Goal: Task Accomplishment & Management: Manage account settings

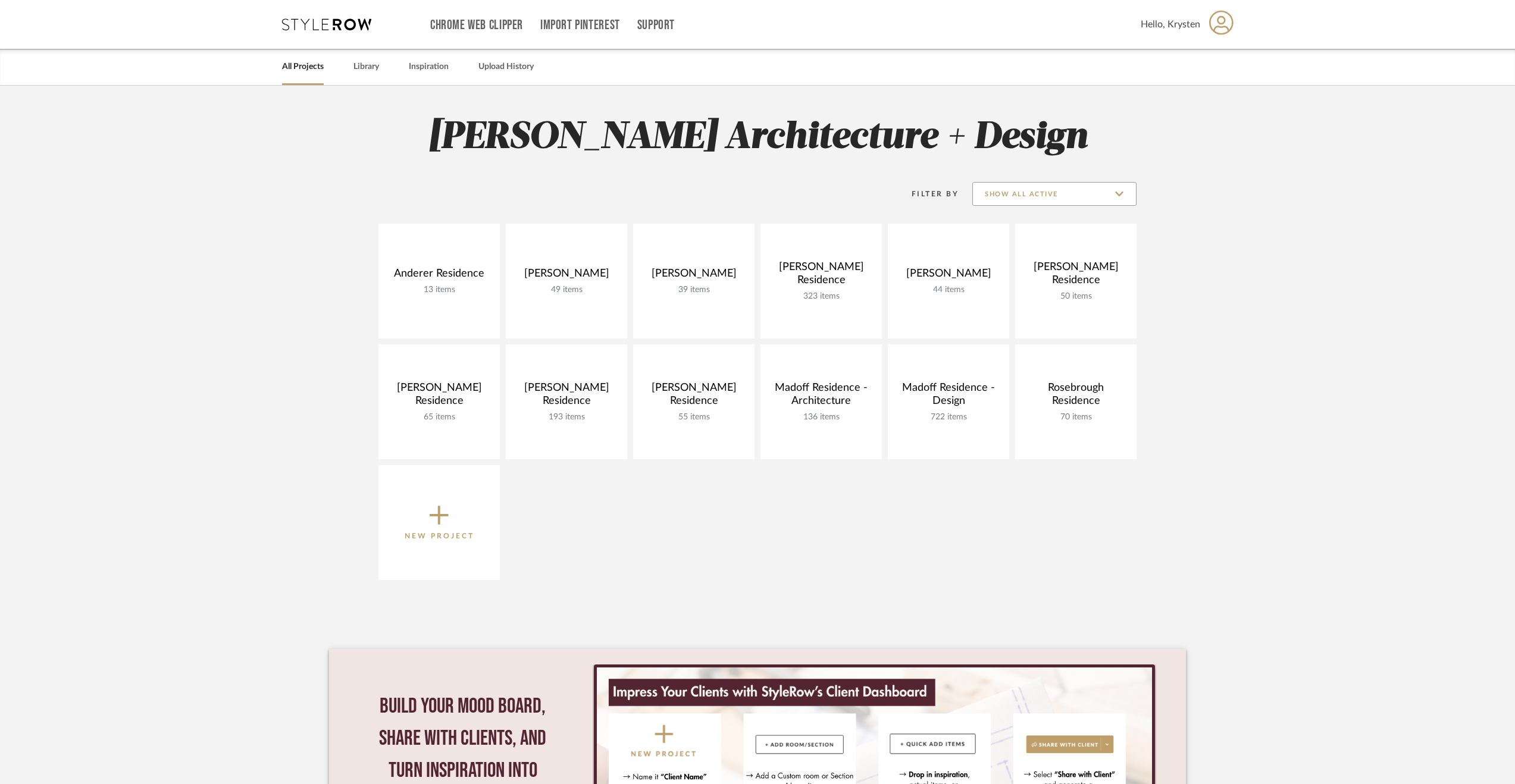
click at [1014, 201] on input "Show All Active" at bounding box center [1054, 193] width 164 height 24
click at [1024, 285] on span "Archived" at bounding box center [1056, 281] width 141 height 11
type input "Archived"
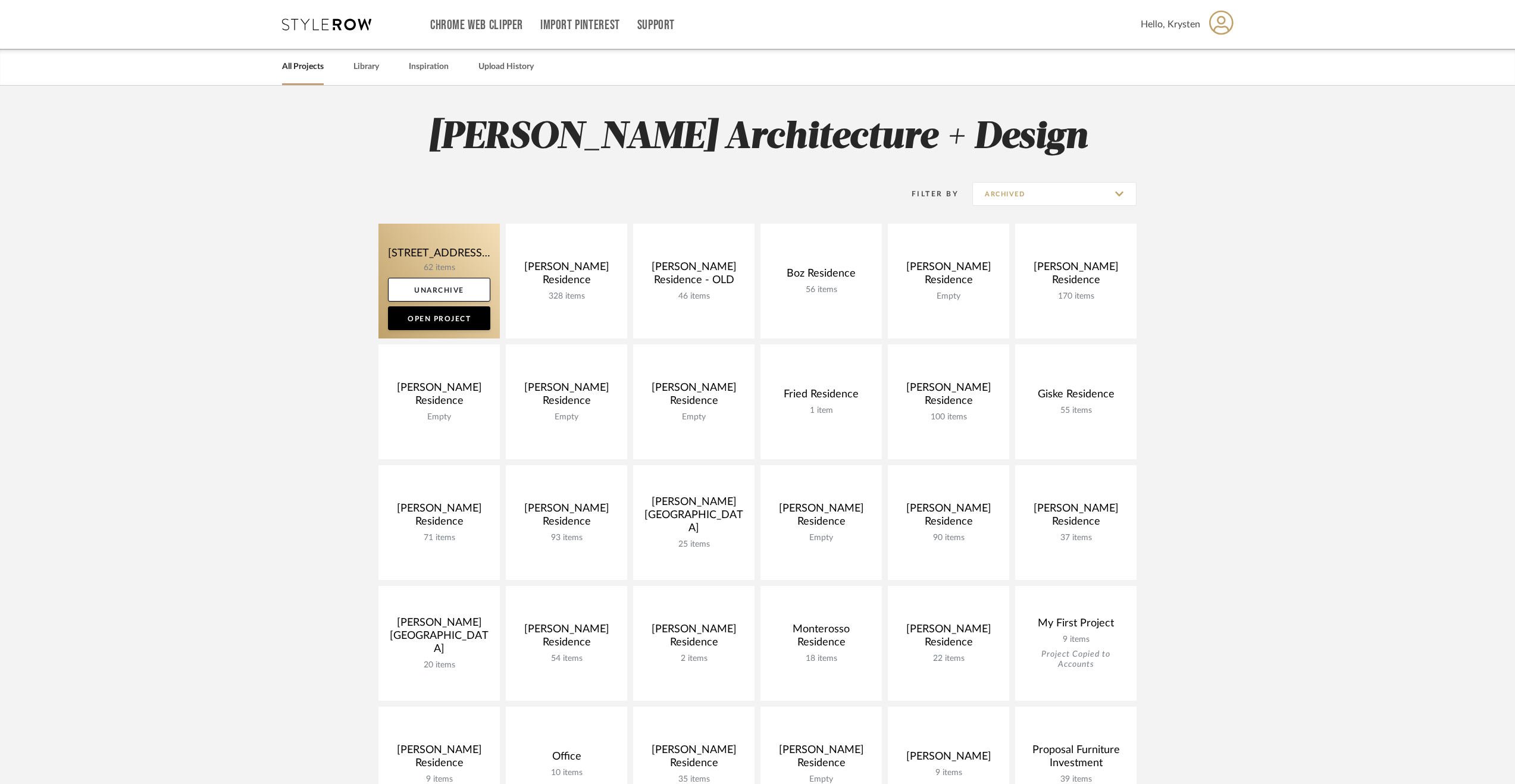
click at [423, 254] on link at bounding box center [439, 280] width 121 height 115
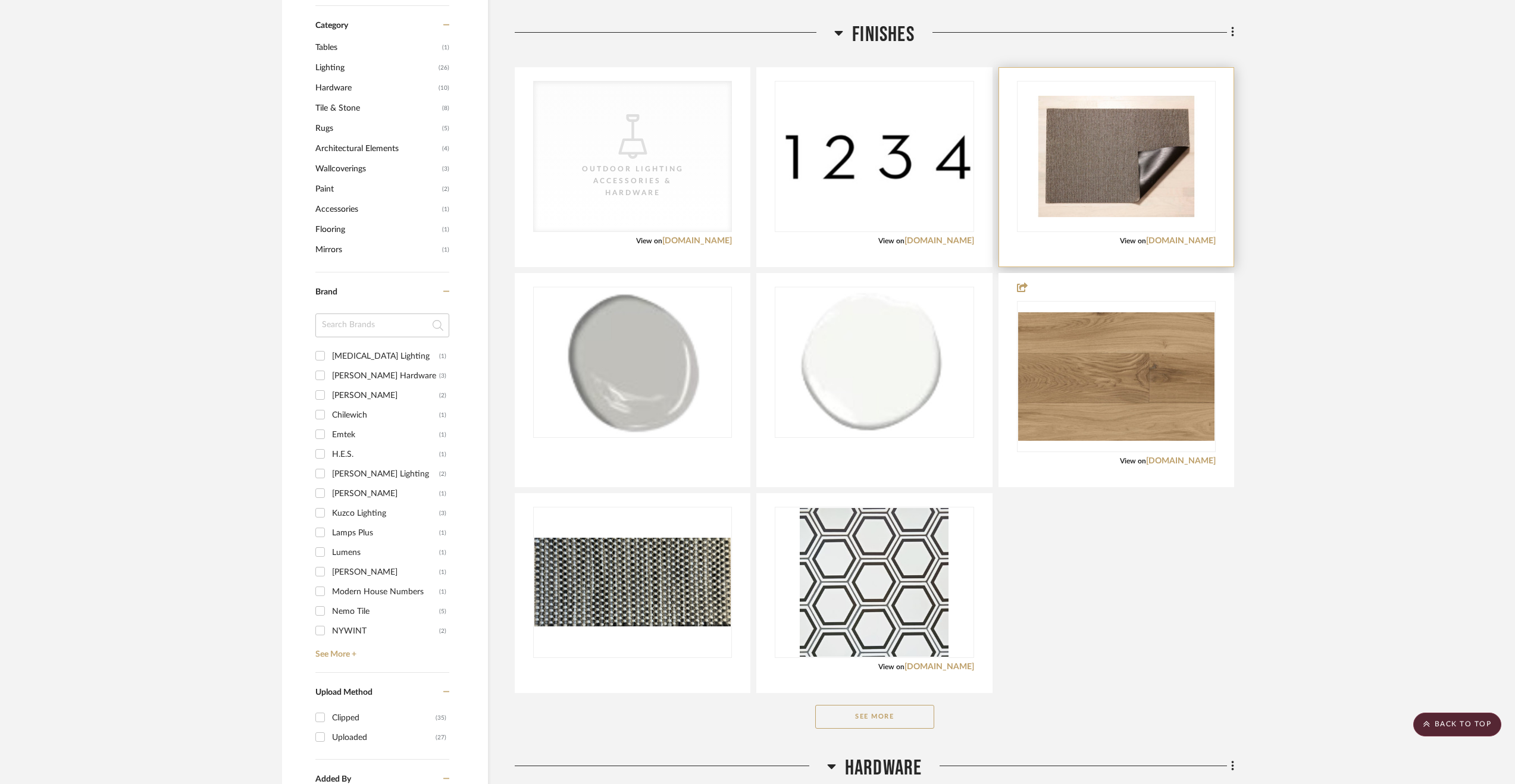
scroll to position [1130, 0]
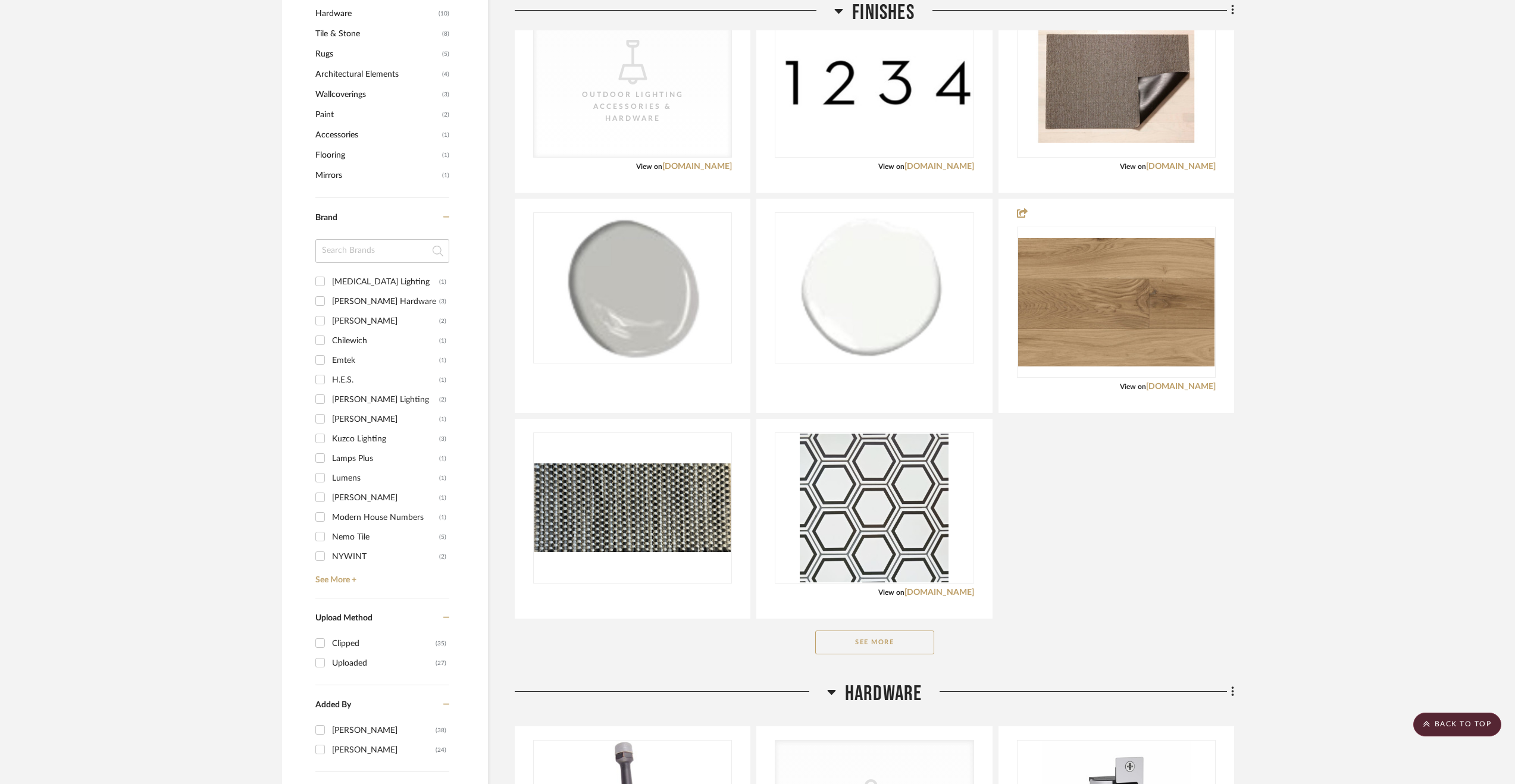
click at [889, 630] on button "See More" at bounding box center [874, 642] width 119 height 24
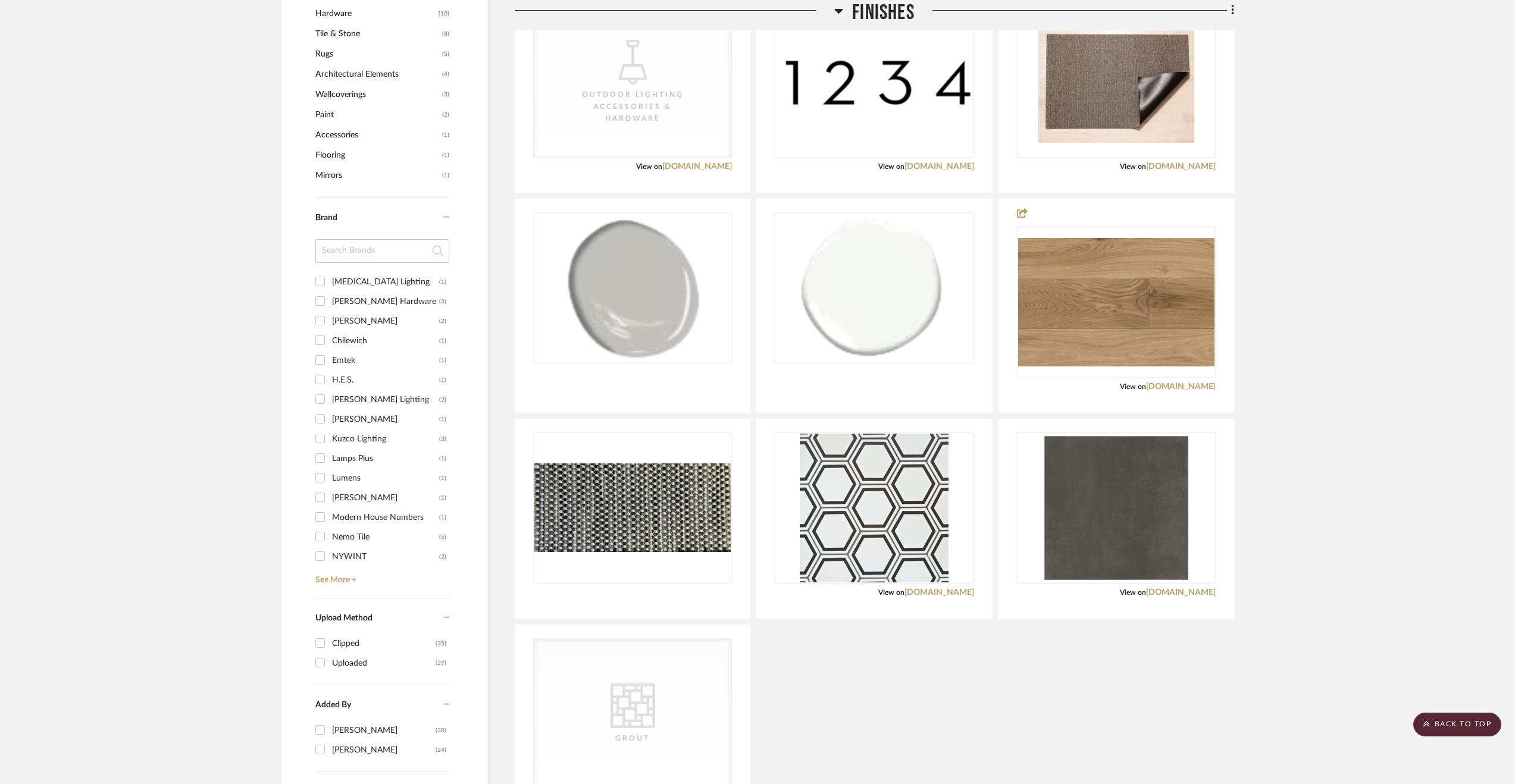
scroll to position [1427, 0]
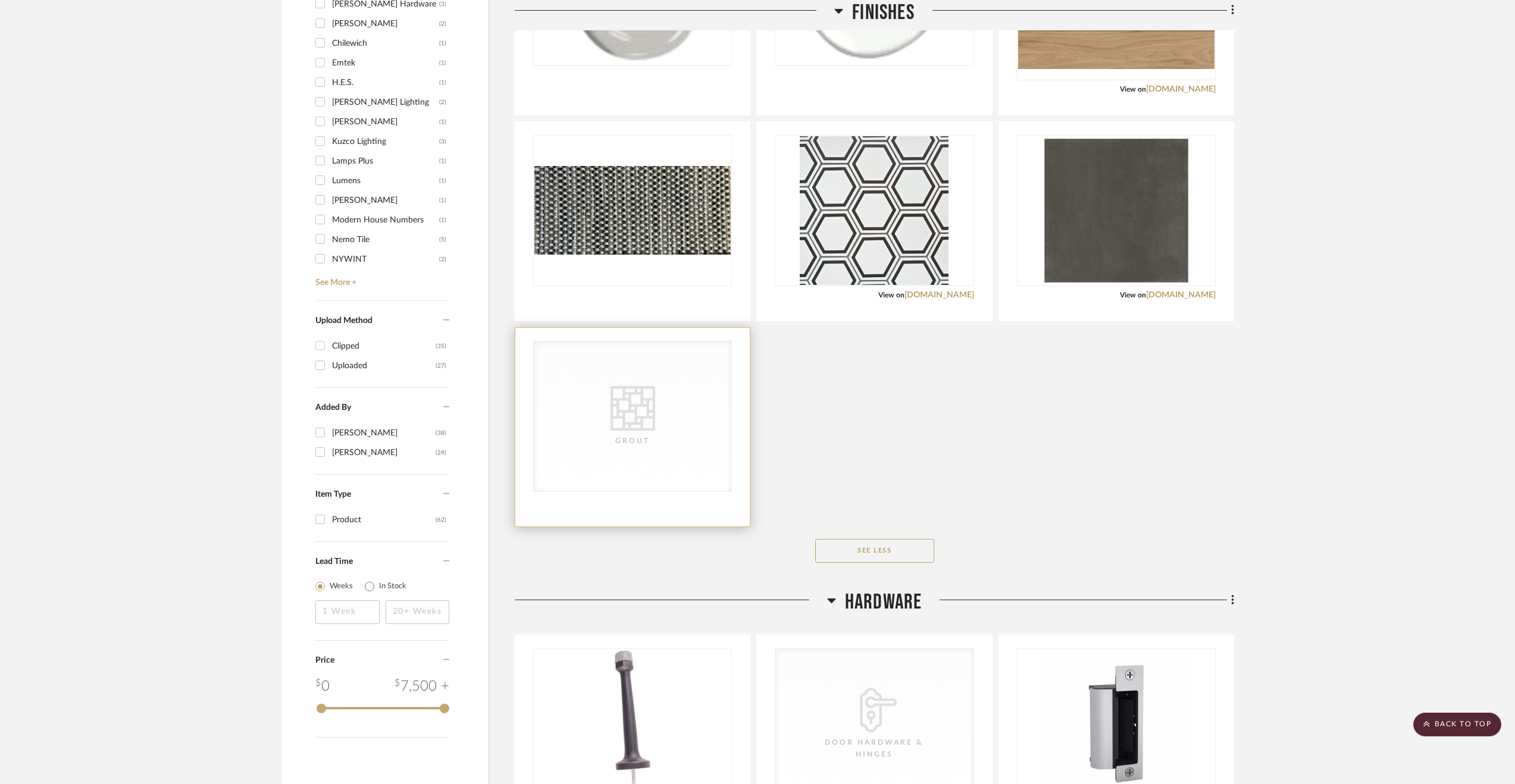
click at [667, 483] on div at bounding box center [632, 427] width 235 height 199
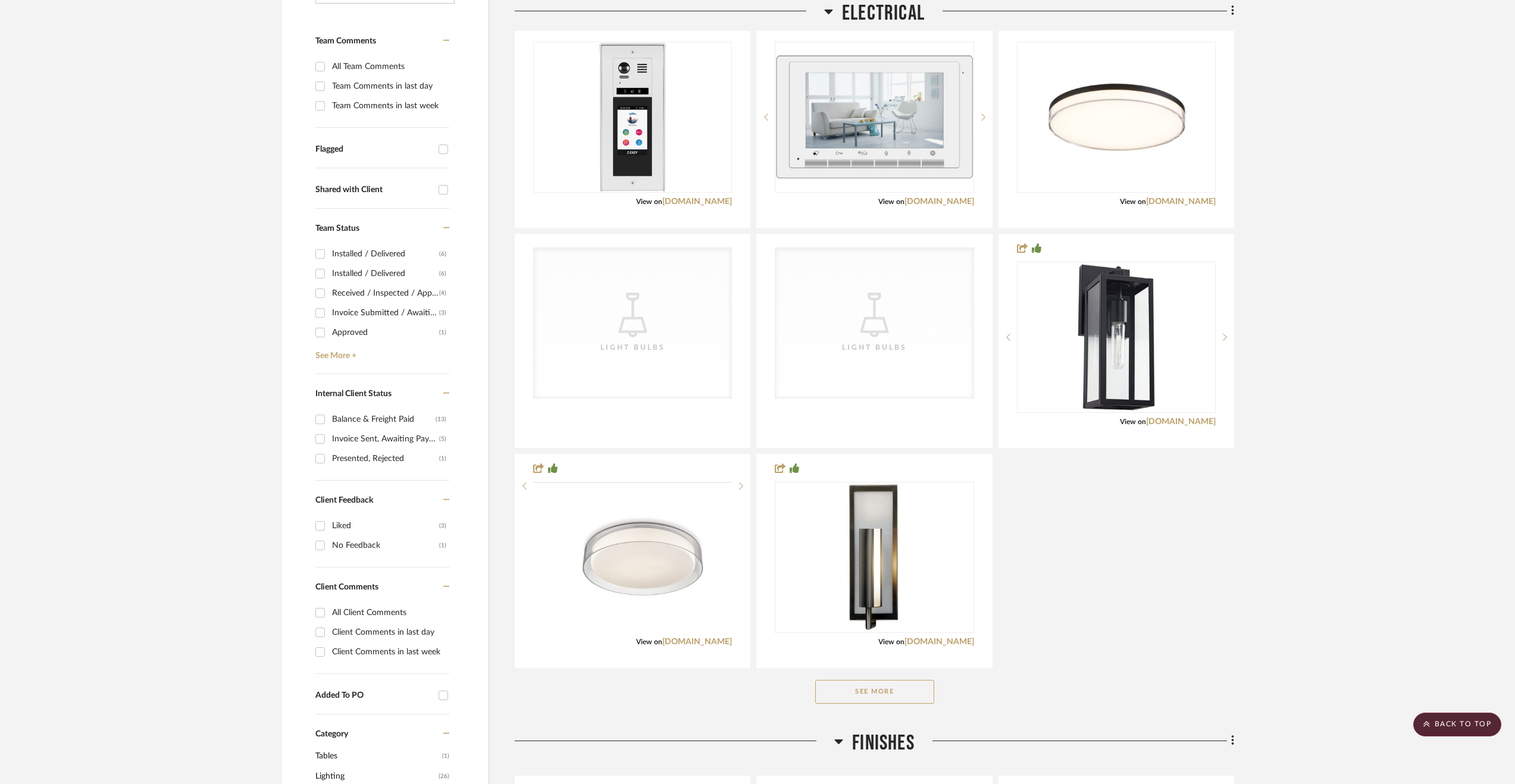
scroll to position [238, 0]
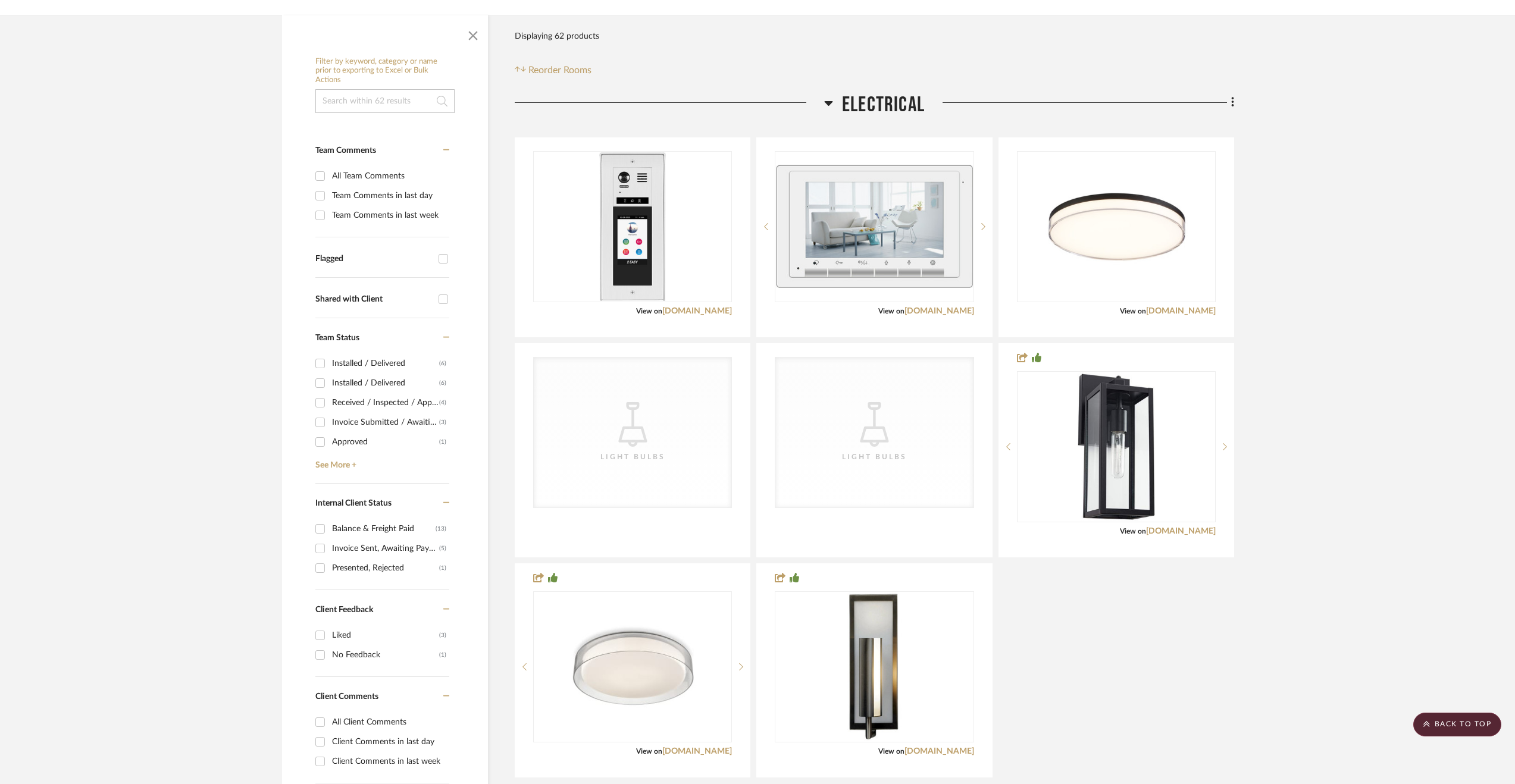
click at [892, 92] on span "Electrical" at bounding box center [884, 105] width 83 height 25
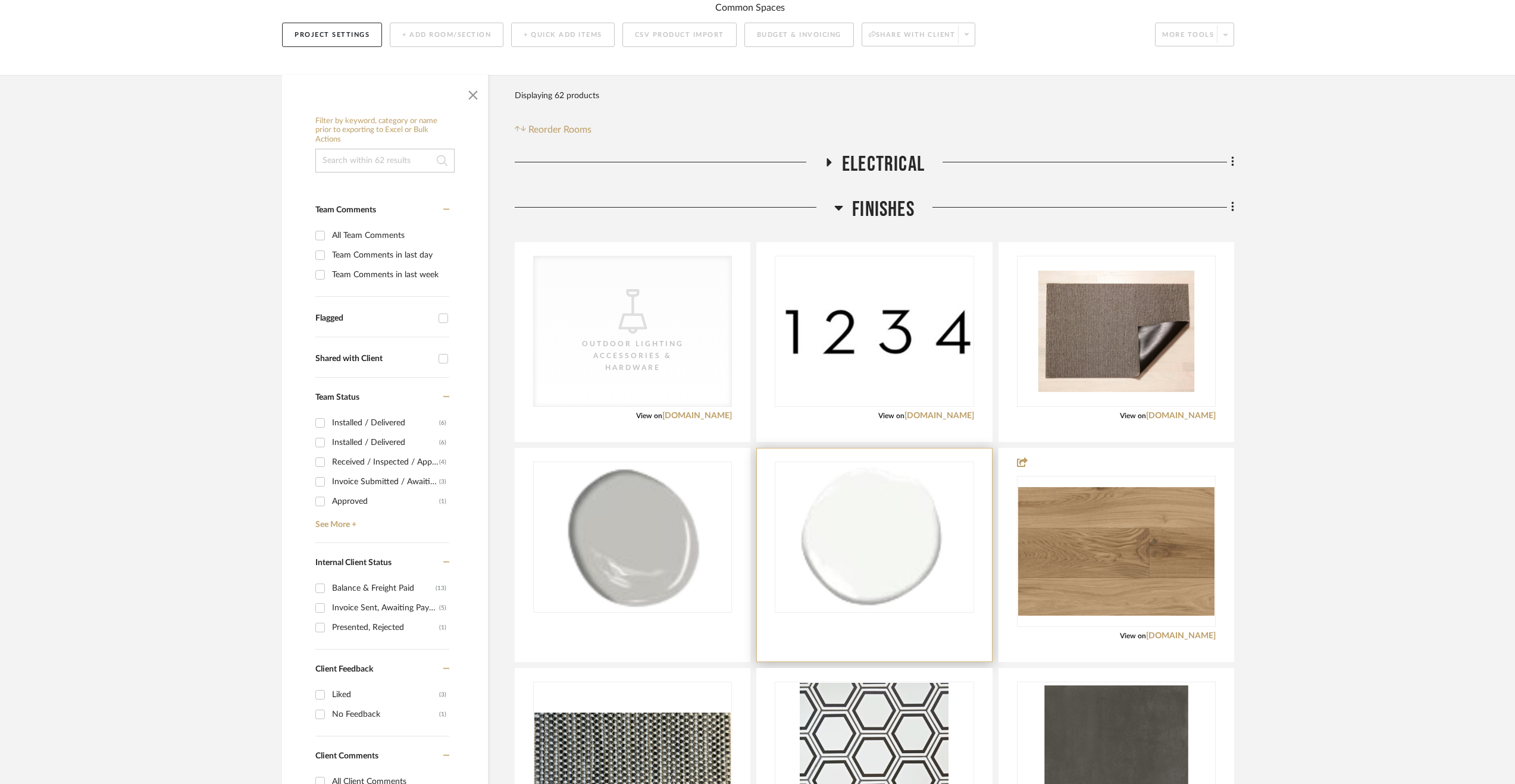
scroll to position [0, 0]
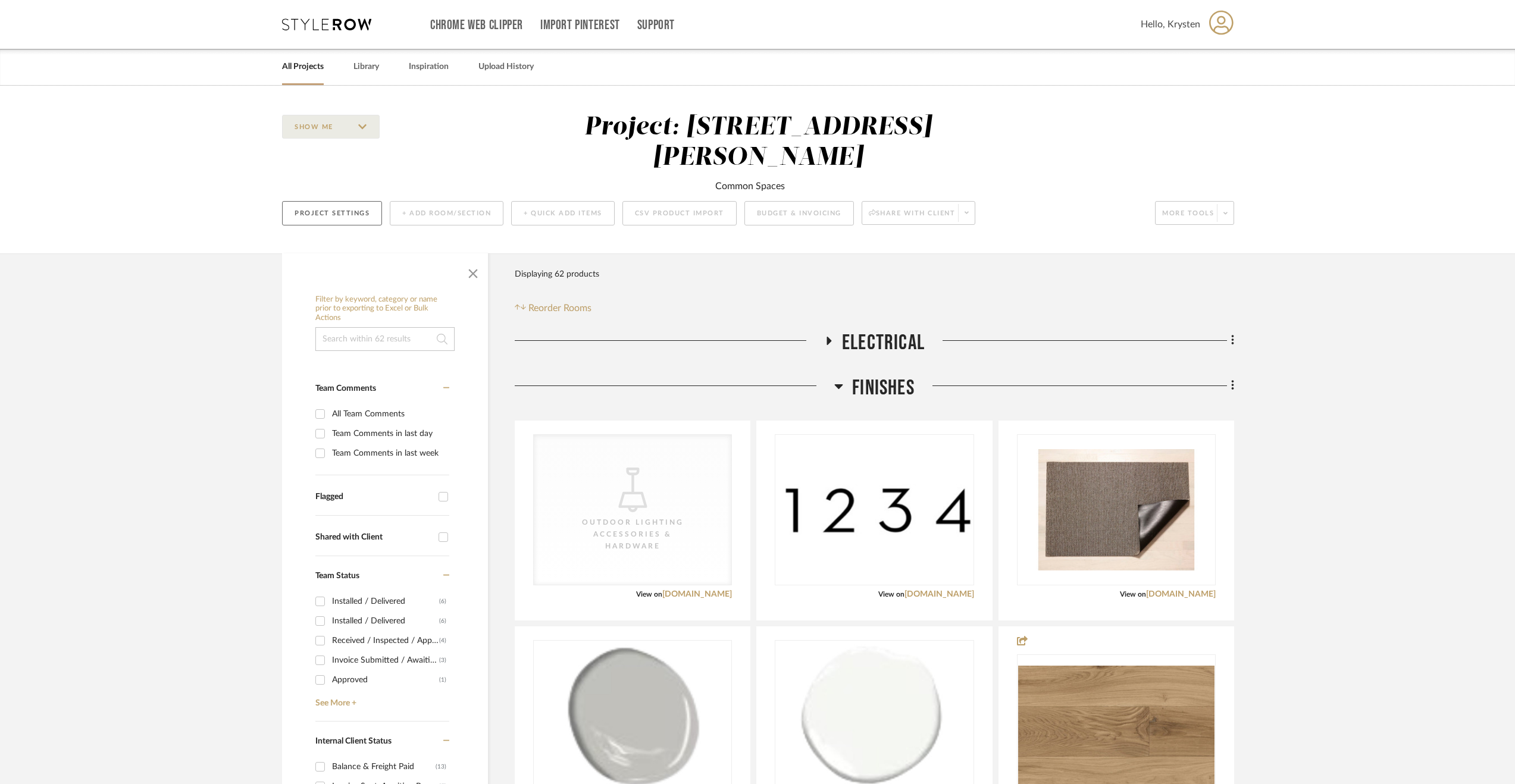
click at [332, 201] on button "Project Settings" at bounding box center [332, 214] width 100 height 25
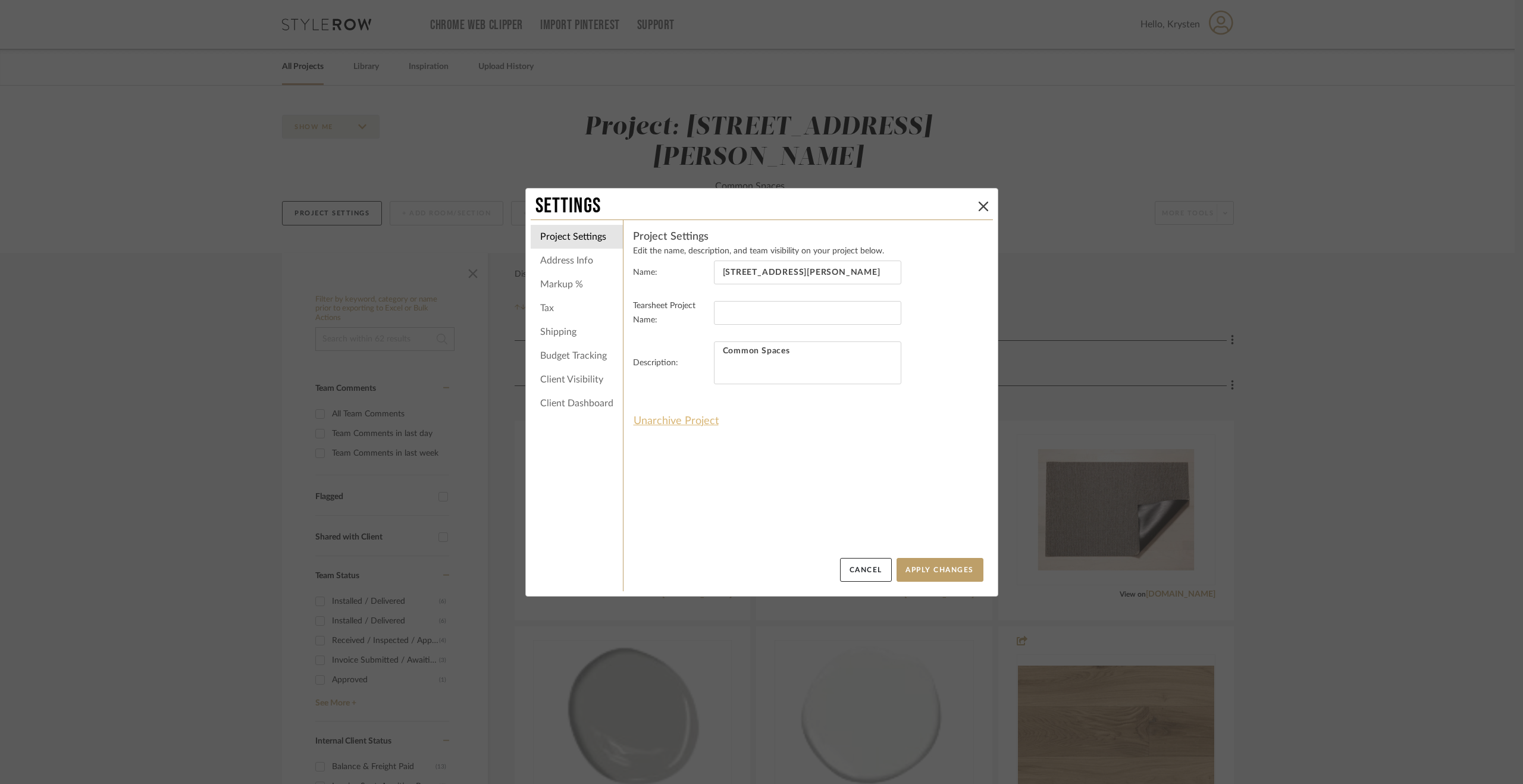
click at [654, 418] on button "Unarchive Project" at bounding box center [676, 421] width 86 height 20
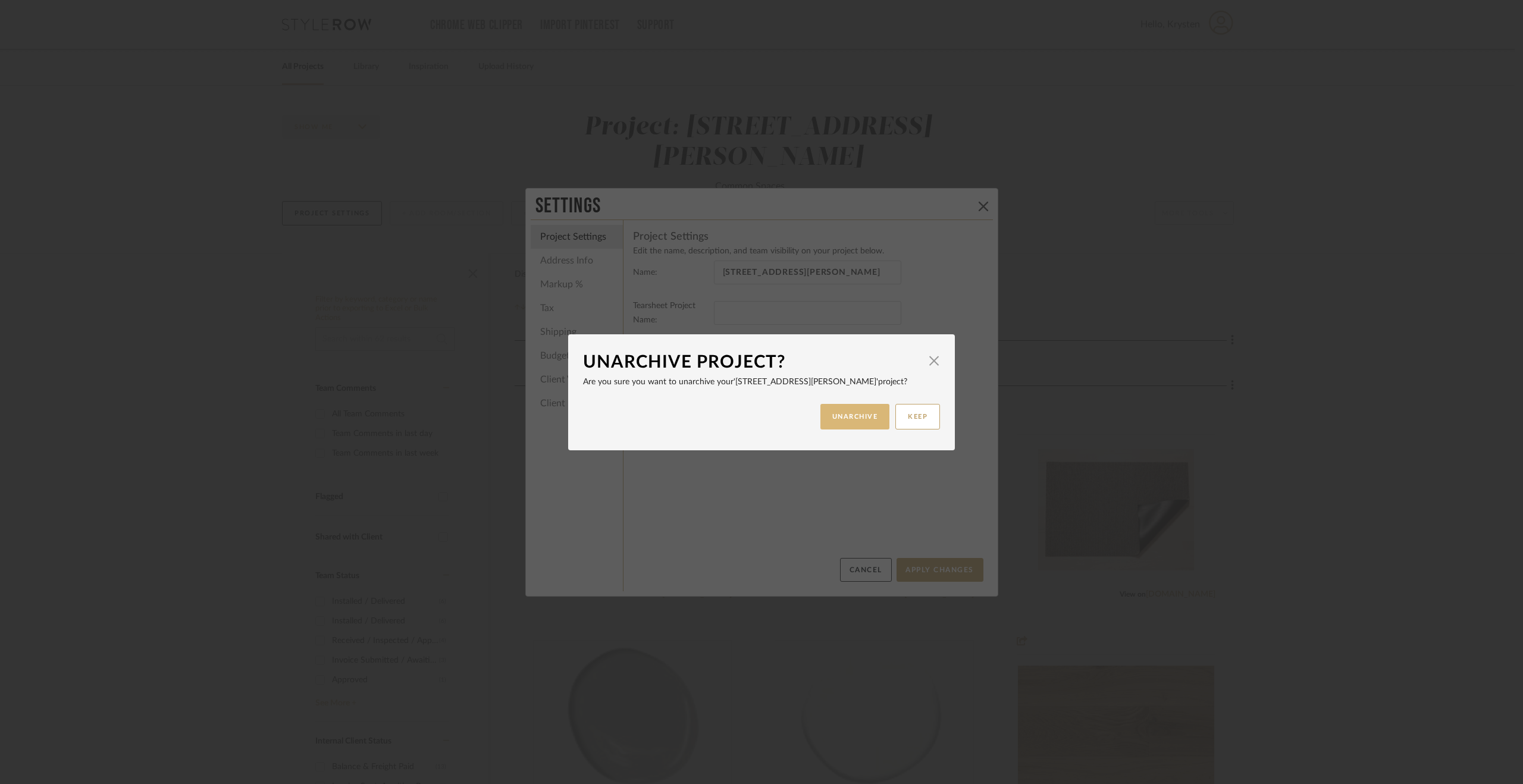
click at [849, 410] on button "UNARCHIVE" at bounding box center [855, 416] width 69 height 25
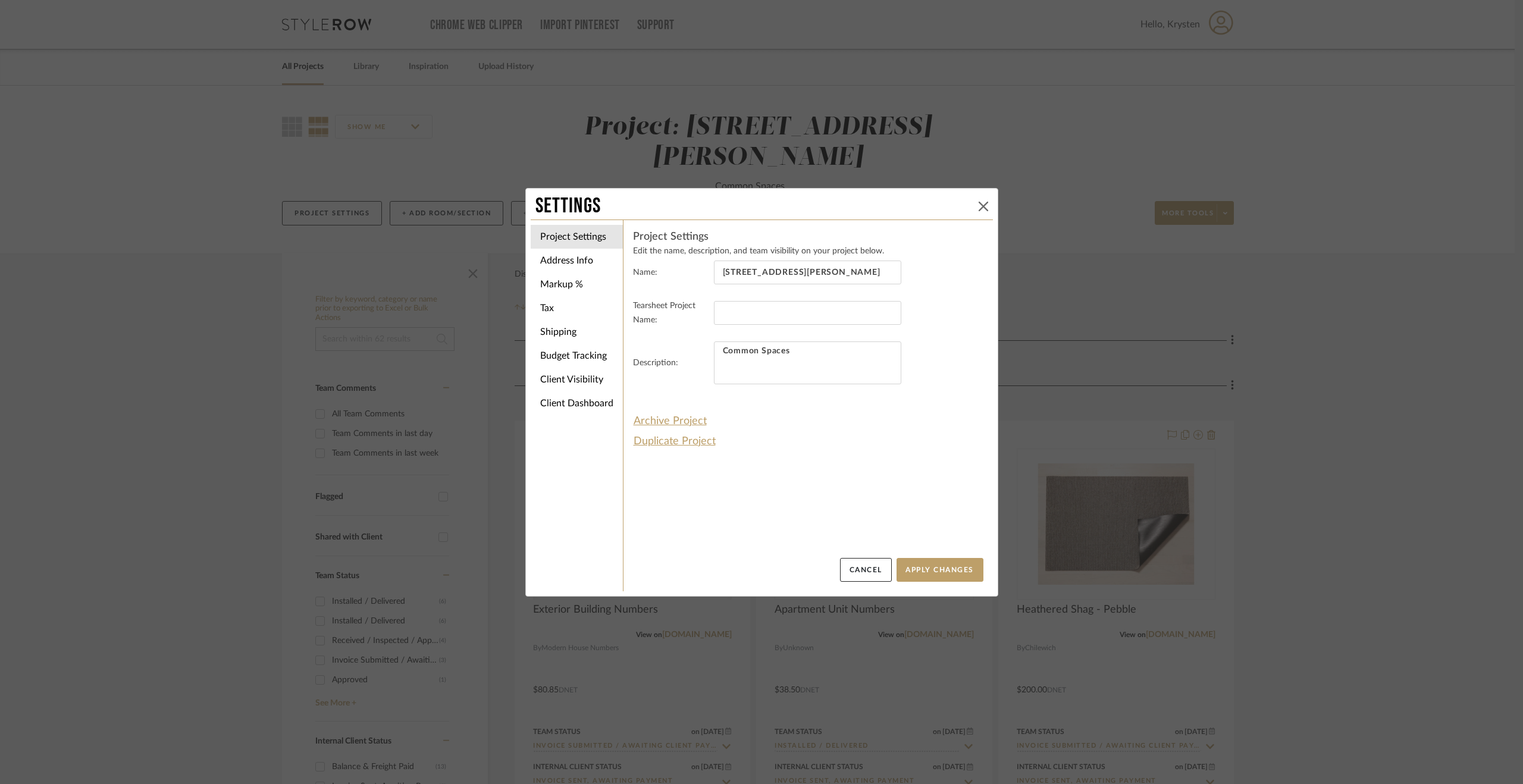
click at [982, 203] on icon at bounding box center [983, 206] width 10 height 10
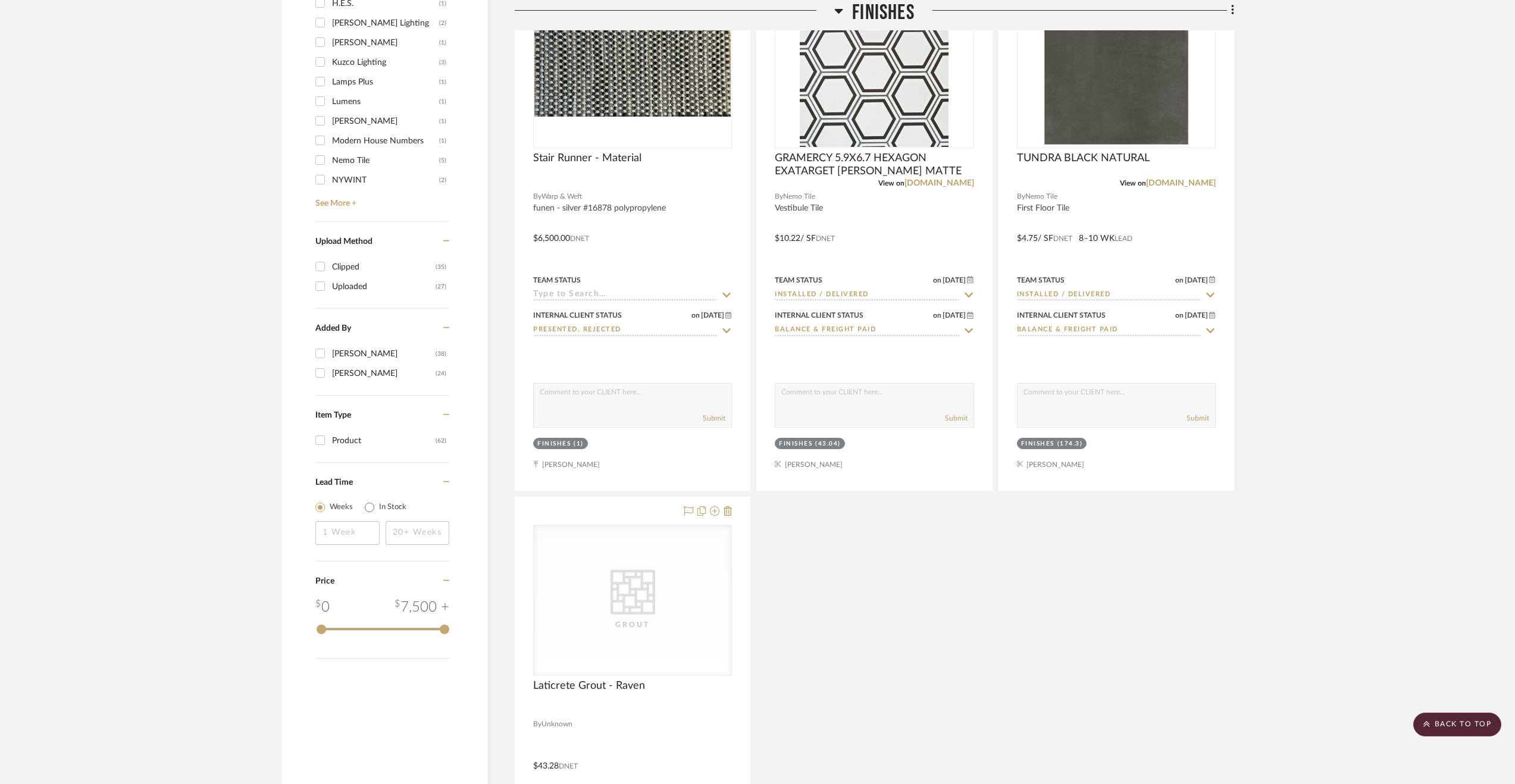
scroll to position [1666, 0]
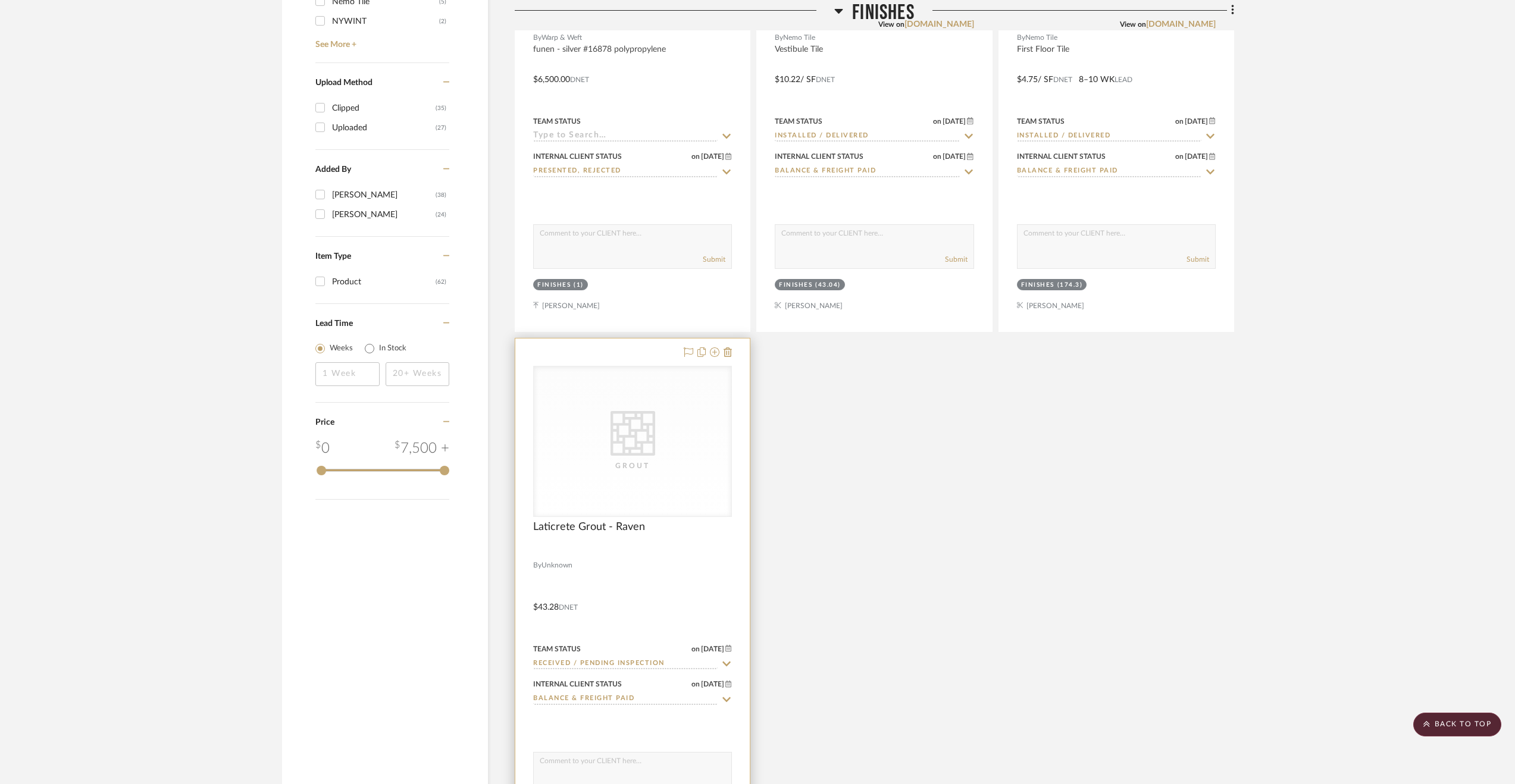
click at [706, 546] on div at bounding box center [632, 599] width 235 height 520
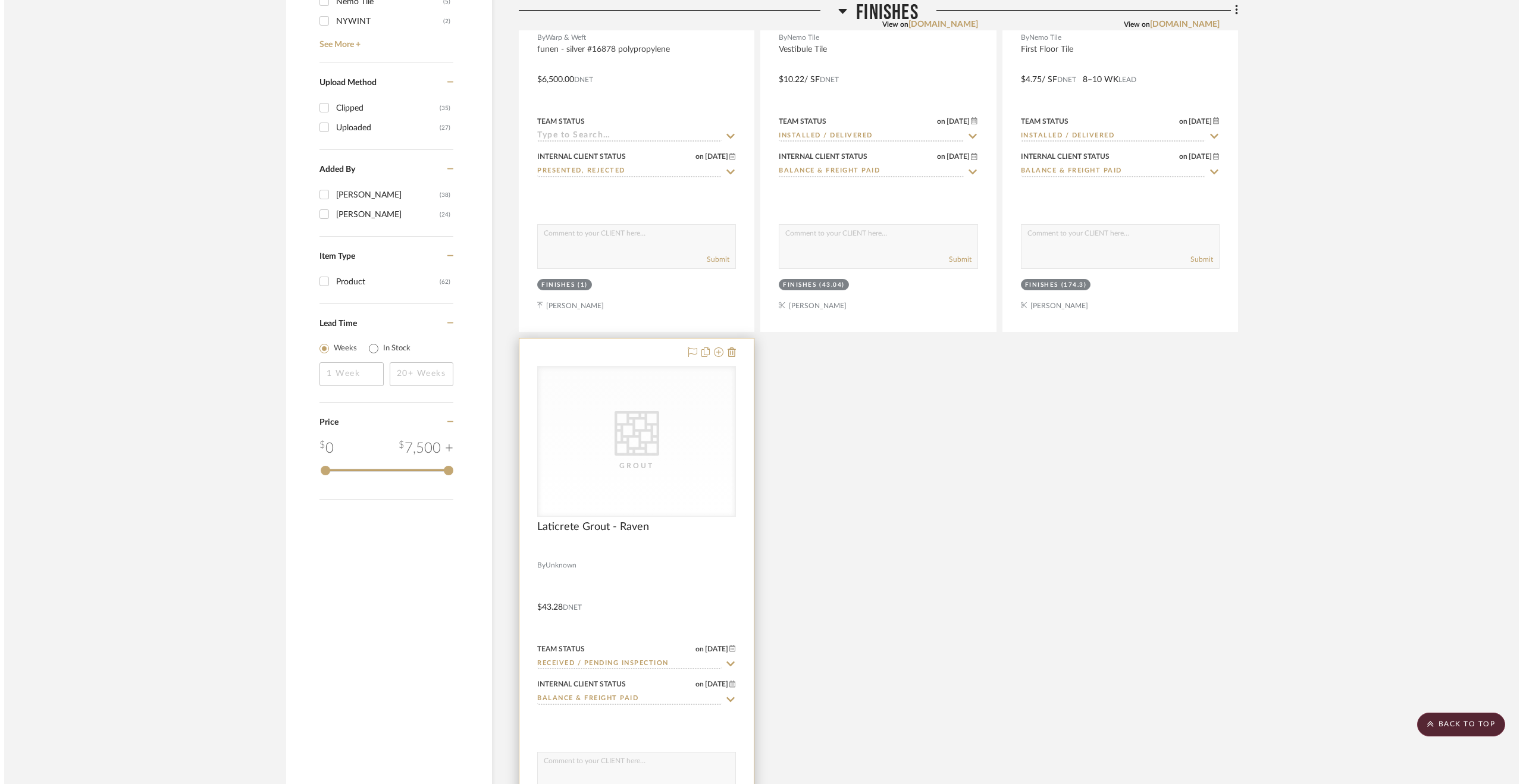
scroll to position [0, 0]
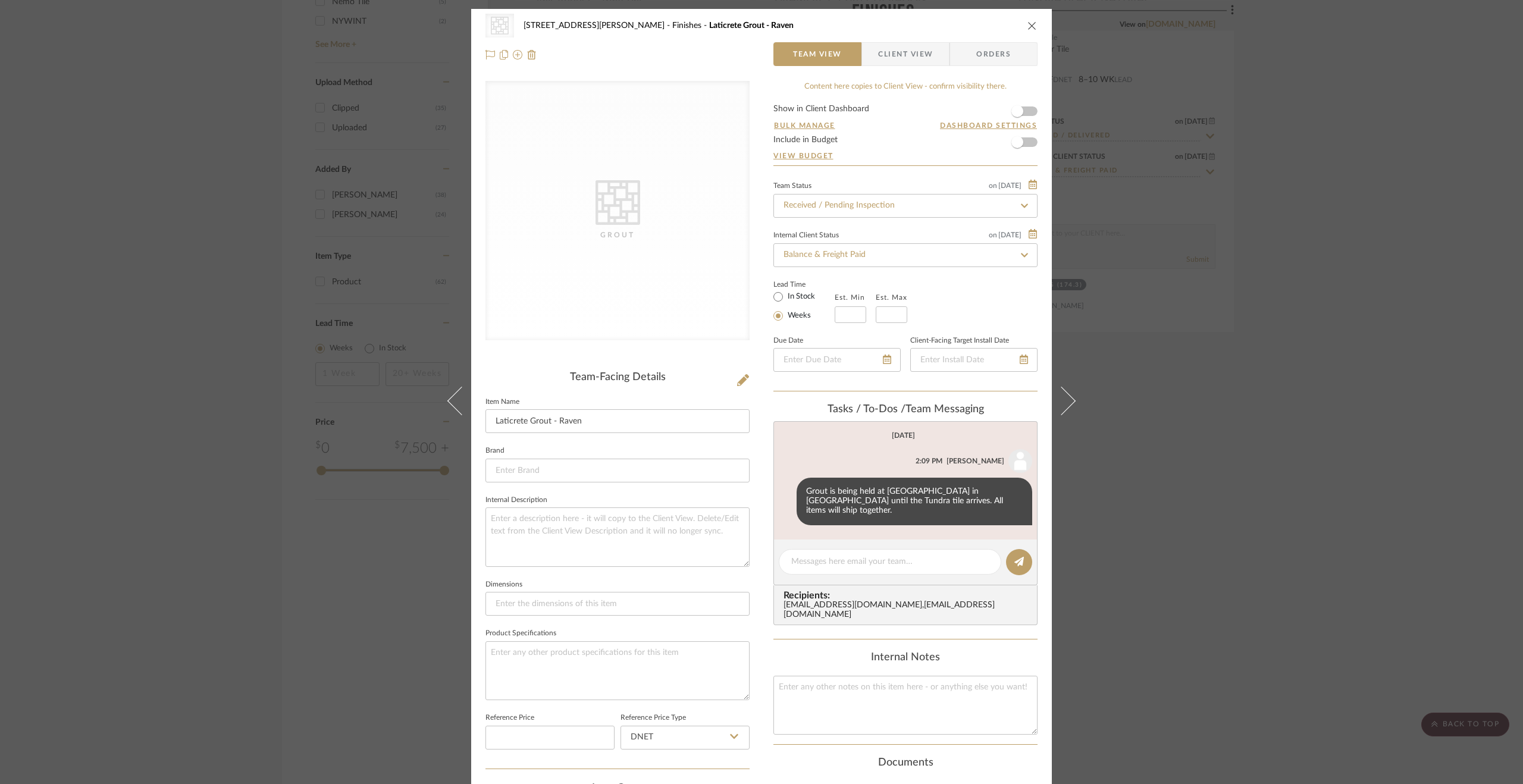
click at [1258, 411] on div "CategoryIconTile Created with Sketch. Grout [STREET_ADDRESS][PERSON_NAME] Finis…" at bounding box center [762, 392] width 1523 height 784
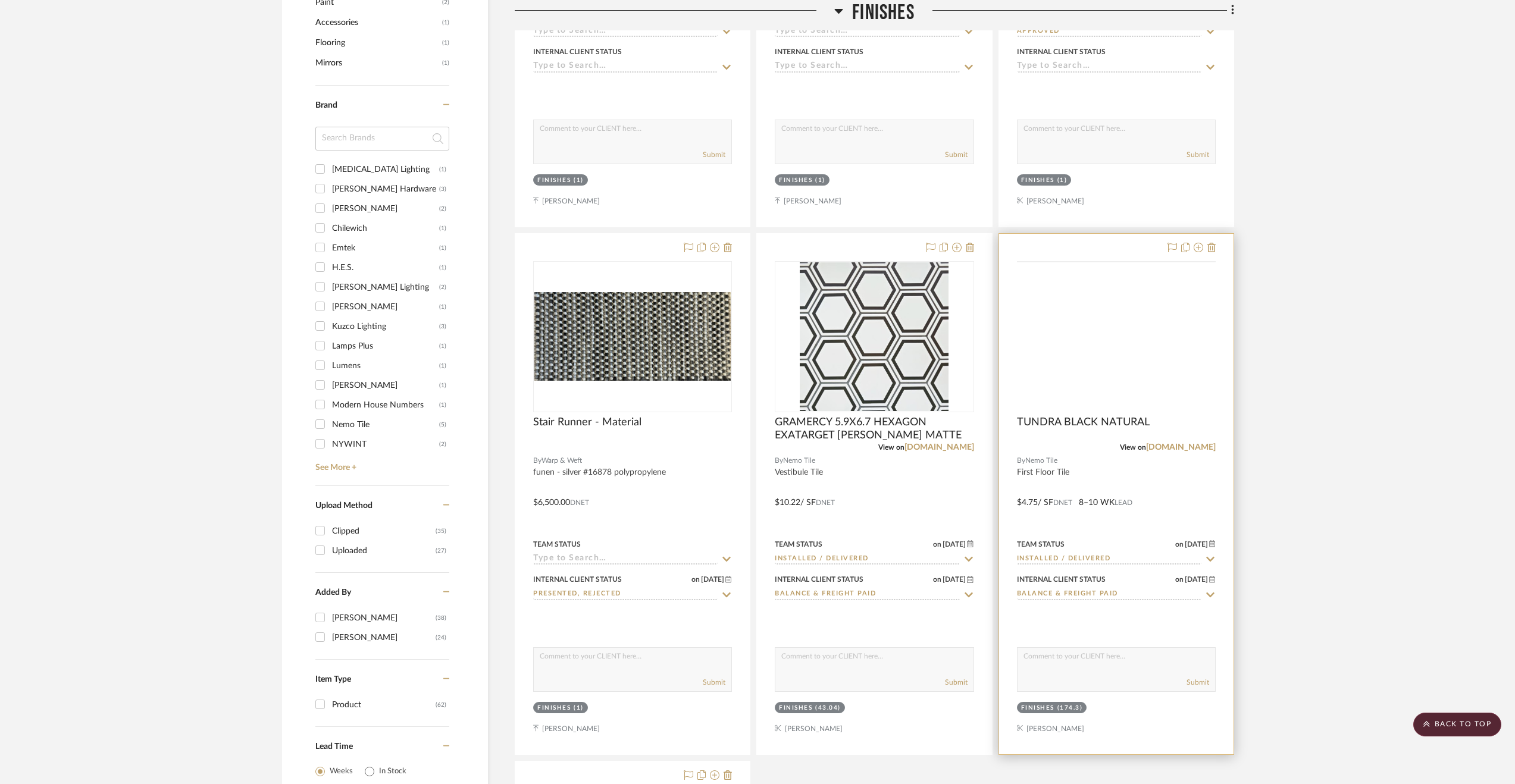
scroll to position [1130, 0]
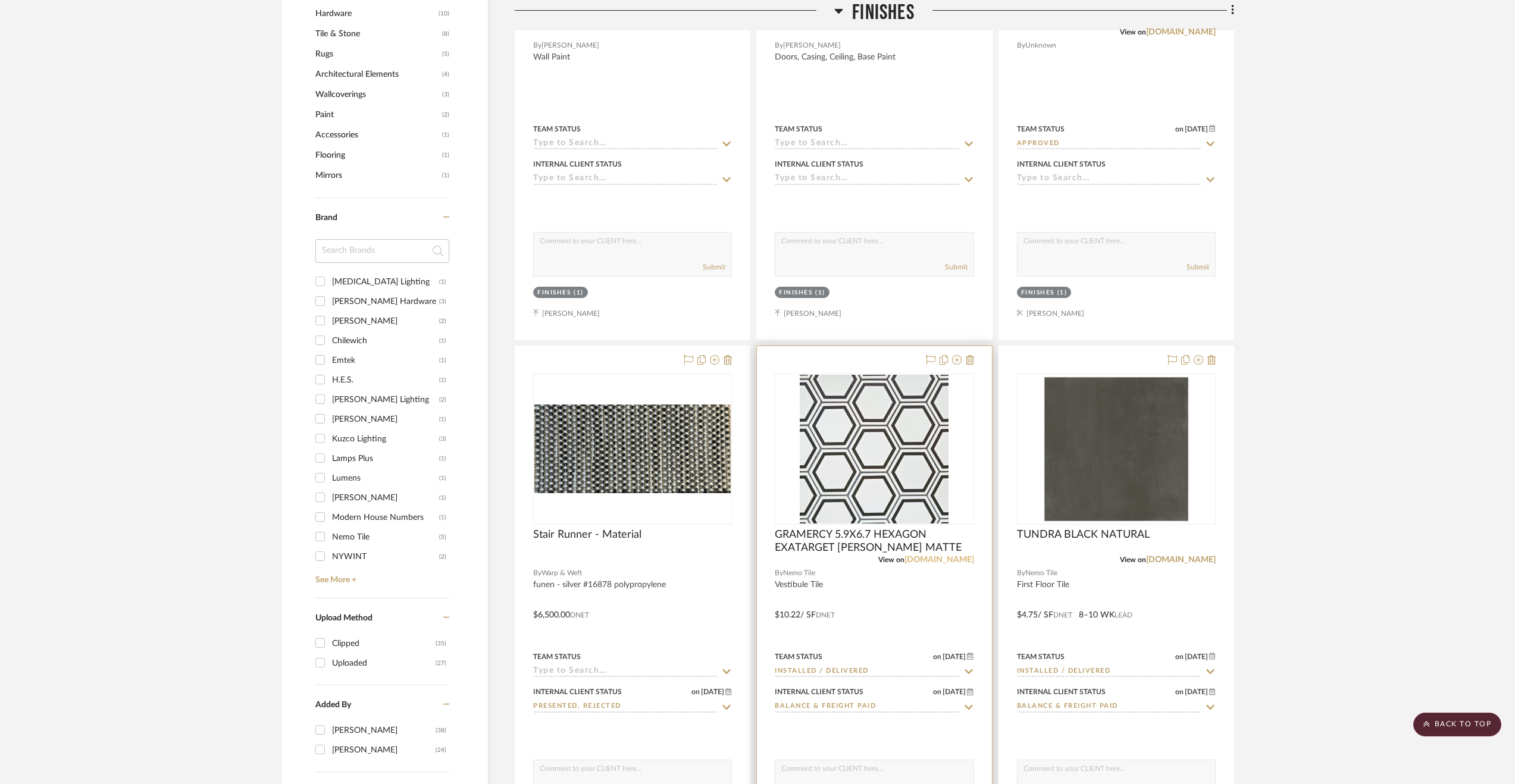
click at [953, 555] on link "[DOMAIN_NAME]" at bounding box center [939, 559] width 69 height 8
click at [1188, 555] on link "[DOMAIN_NAME]" at bounding box center [1180, 559] width 69 height 8
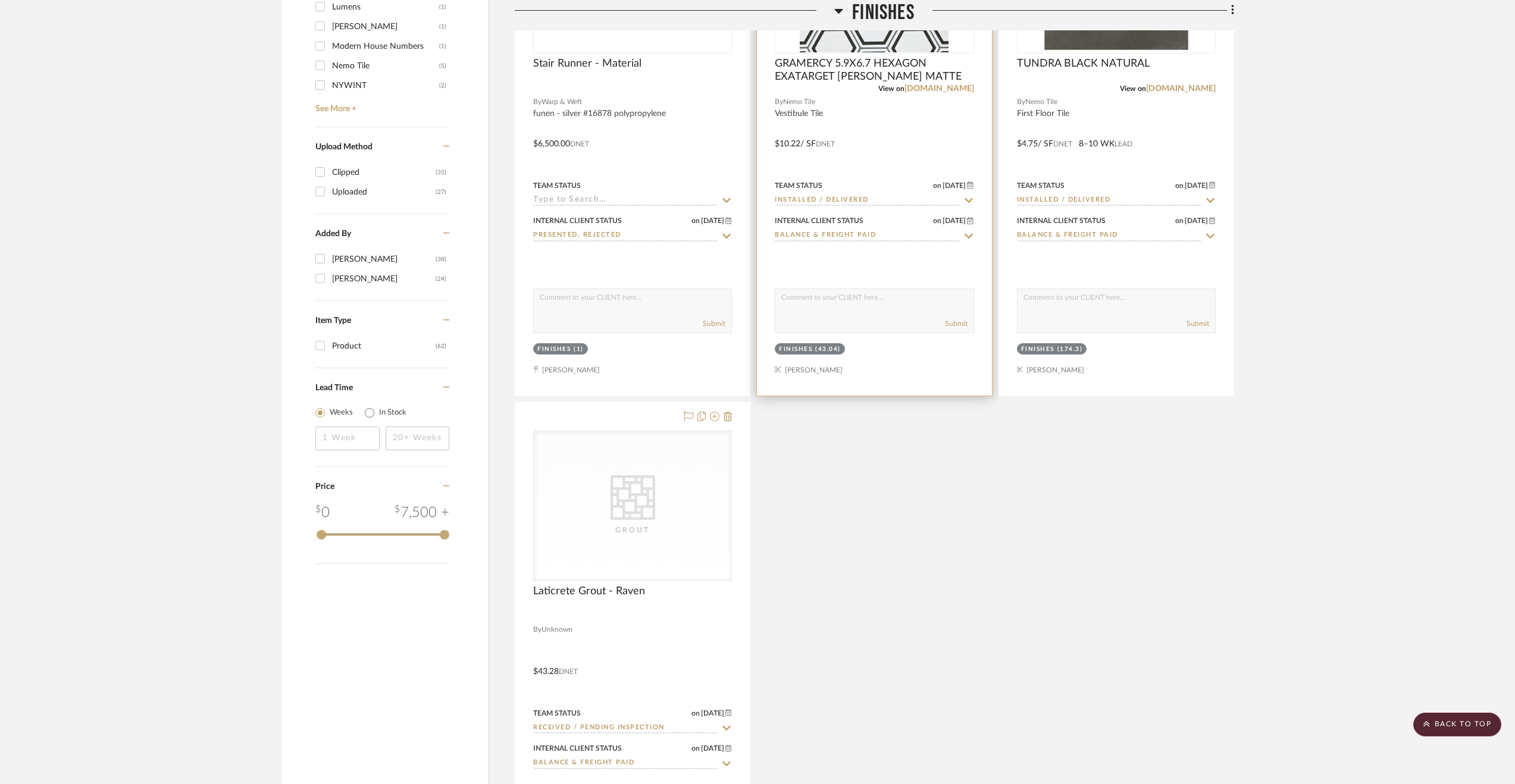
scroll to position [1606, 0]
